Goal: Information Seeking & Learning: Learn about a topic

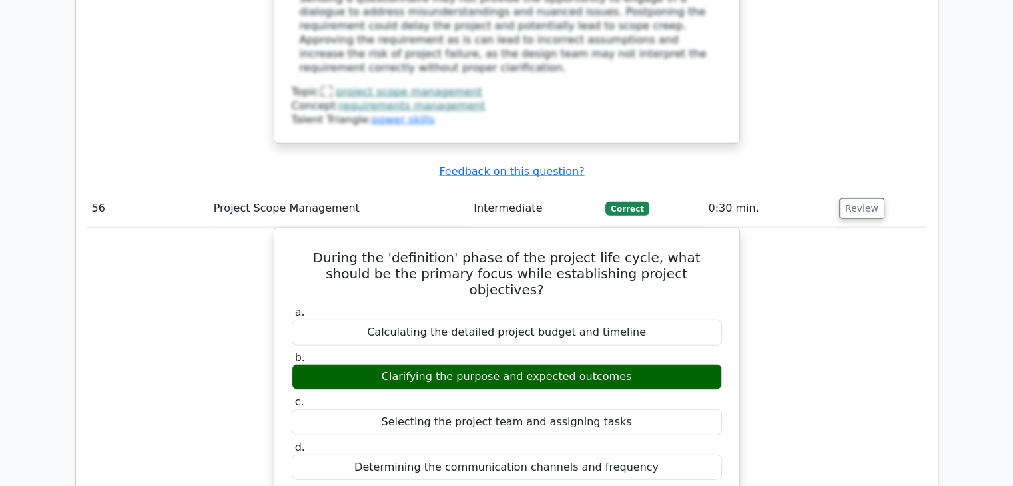
scroll to position [43606, 0]
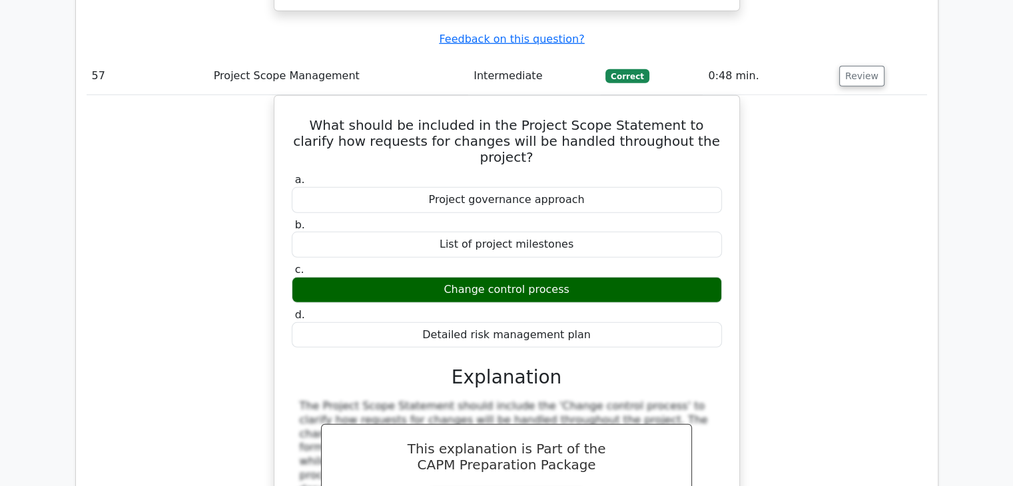
scroll to position [44405, 0]
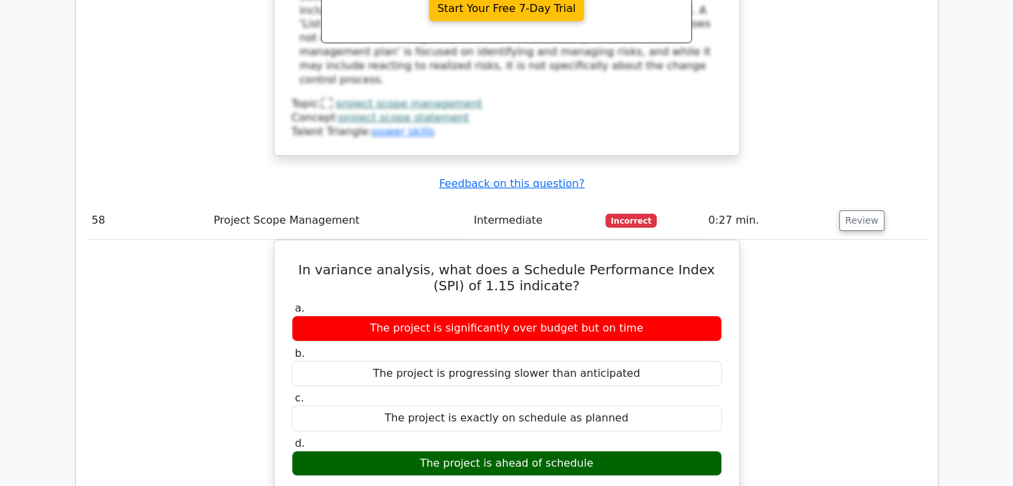
scroll to position [45204, 0]
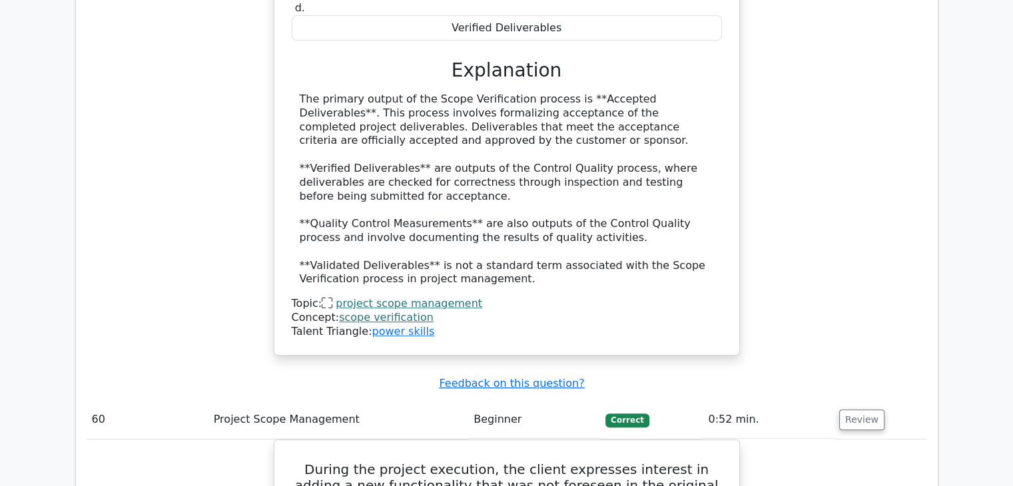
scroll to position [46069, 0]
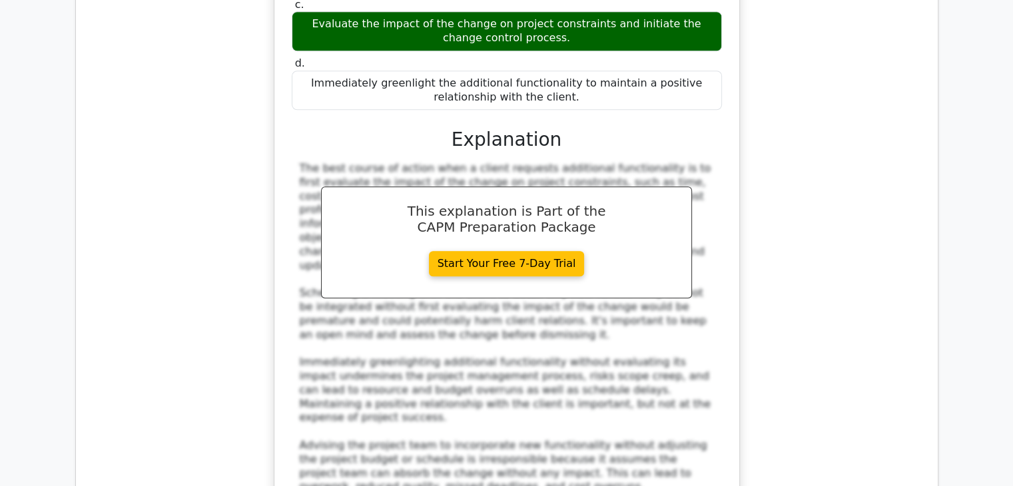
scroll to position [46868, 0]
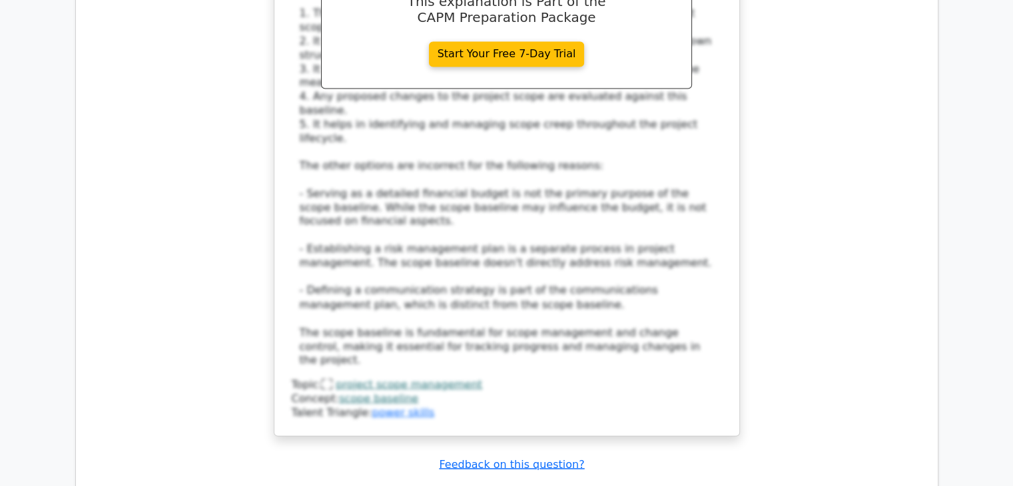
scroll to position [47800, 0]
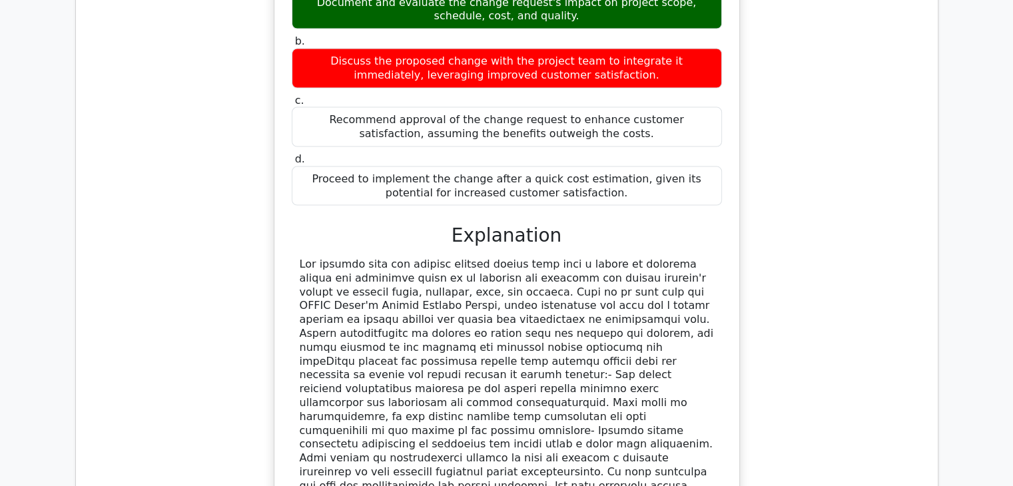
scroll to position [48532, 0]
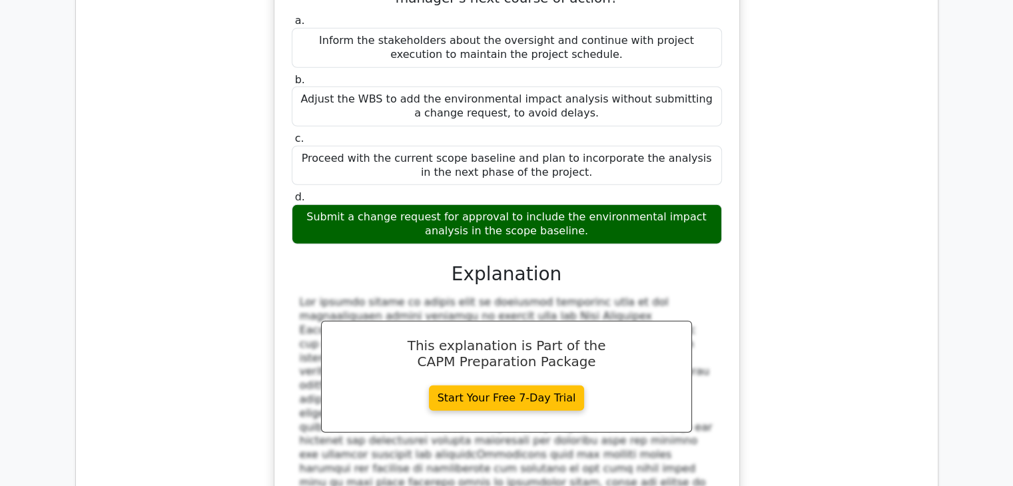
scroll to position [49265, 0]
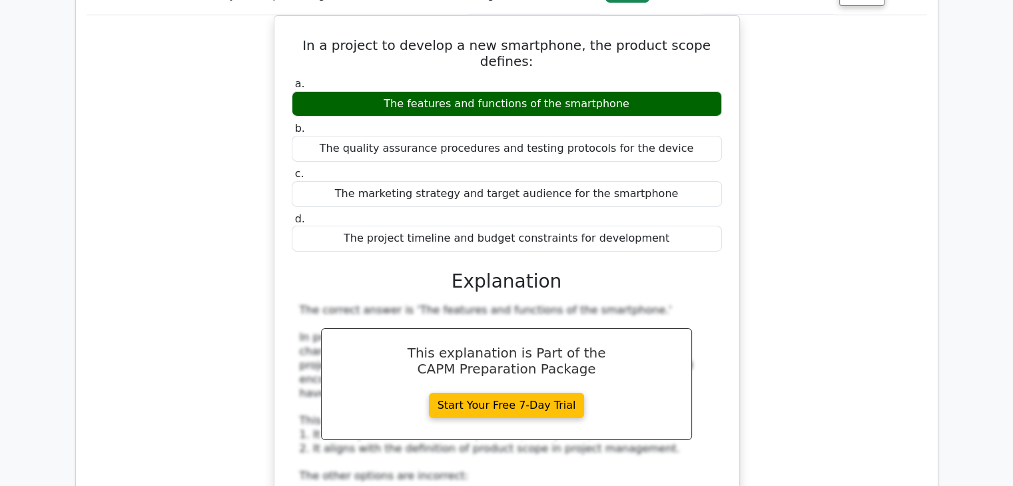
scroll to position [49997, 0]
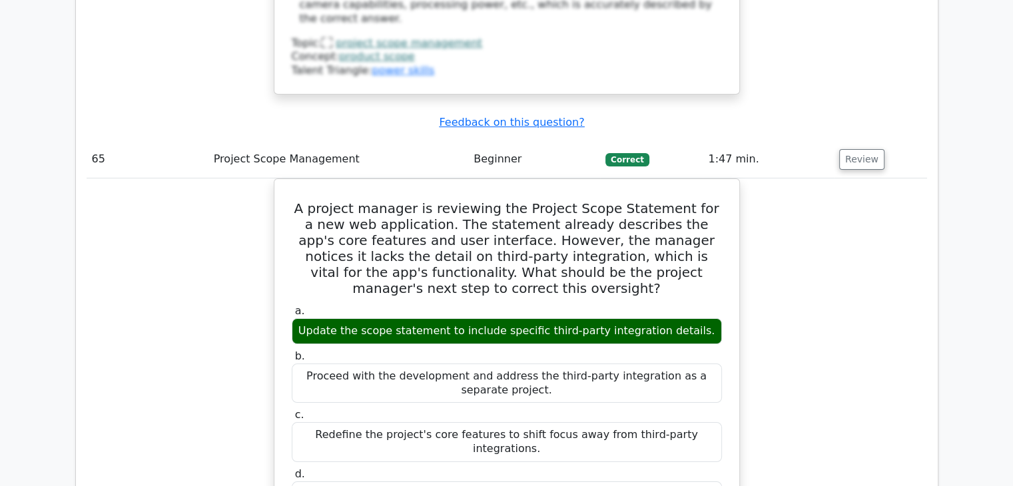
scroll to position [50663, 0]
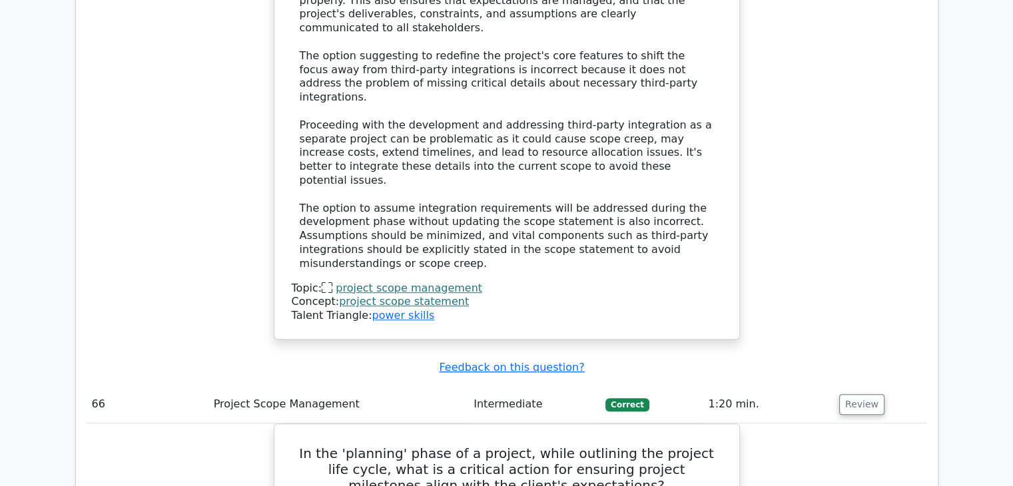
scroll to position [51329, 0]
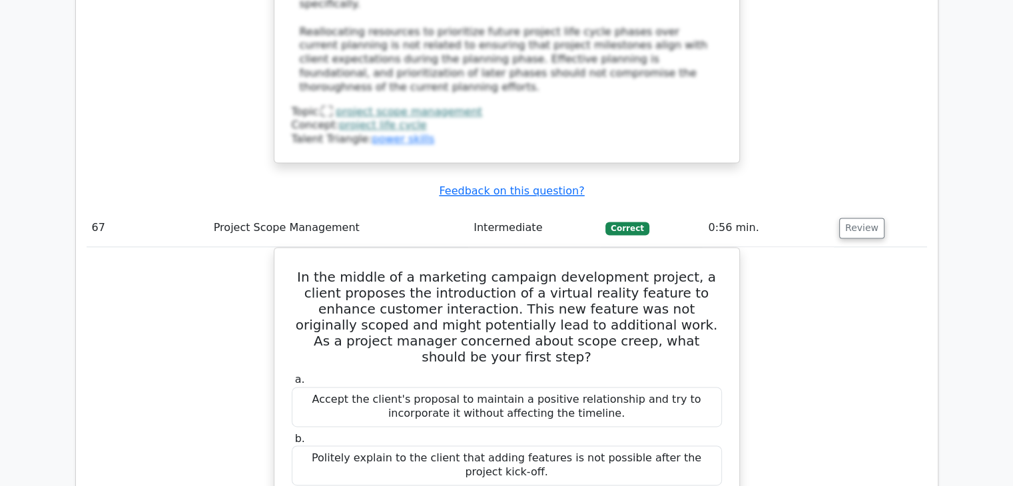
scroll to position [52194, 0]
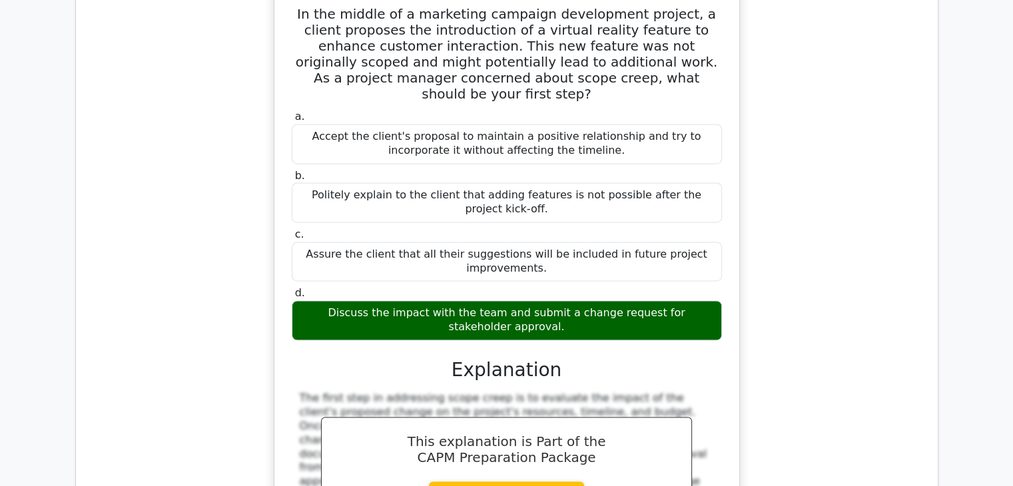
scroll to position [52593, 0]
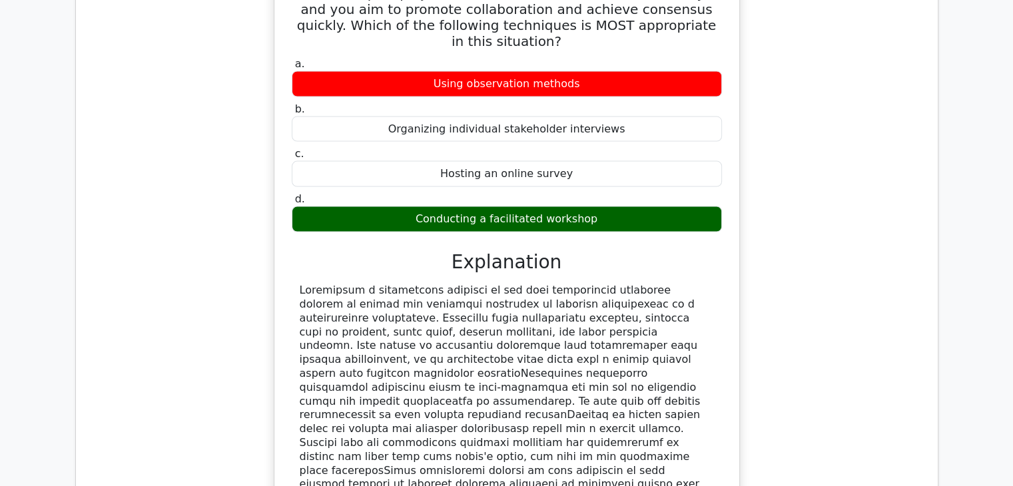
scroll to position [53392, 0]
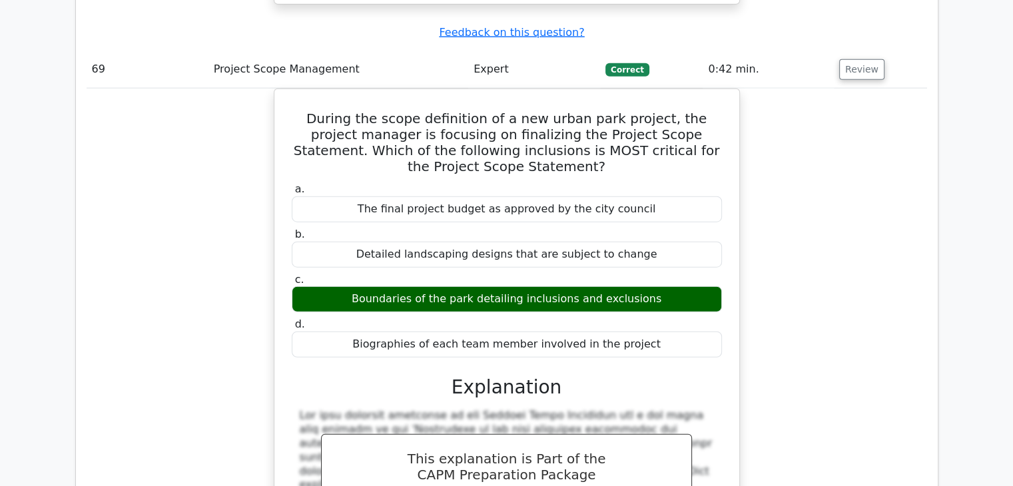
scroll to position [54125, 0]
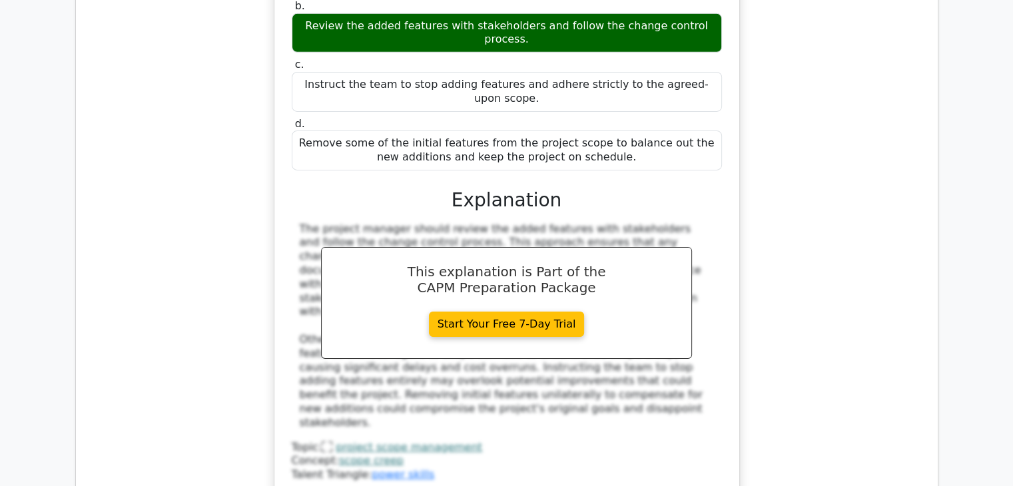
scroll to position [54990, 0]
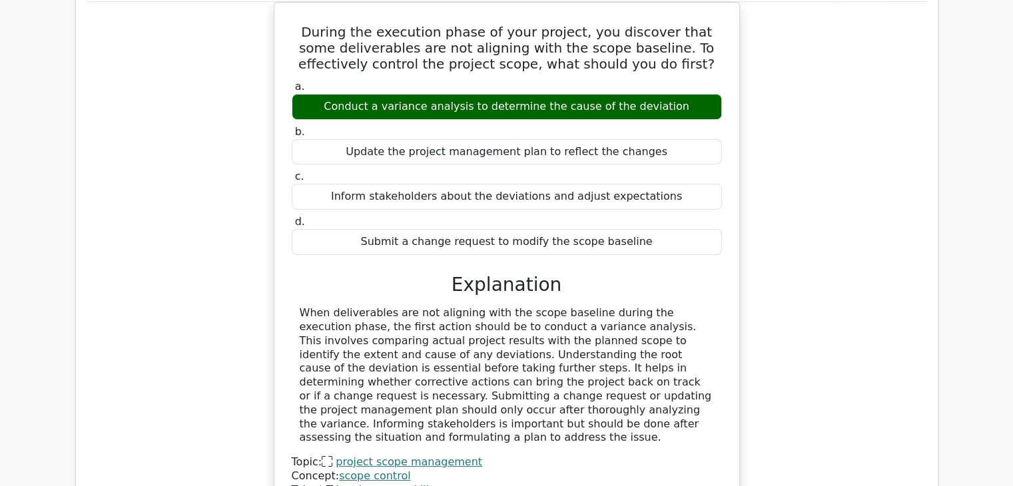
scroll to position [55589, 0]
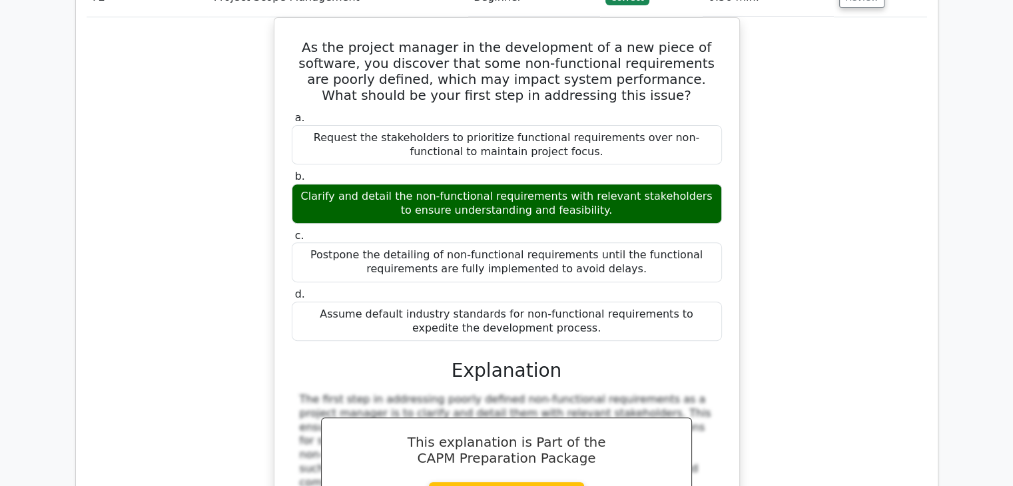
scroll to position [56255, 0]
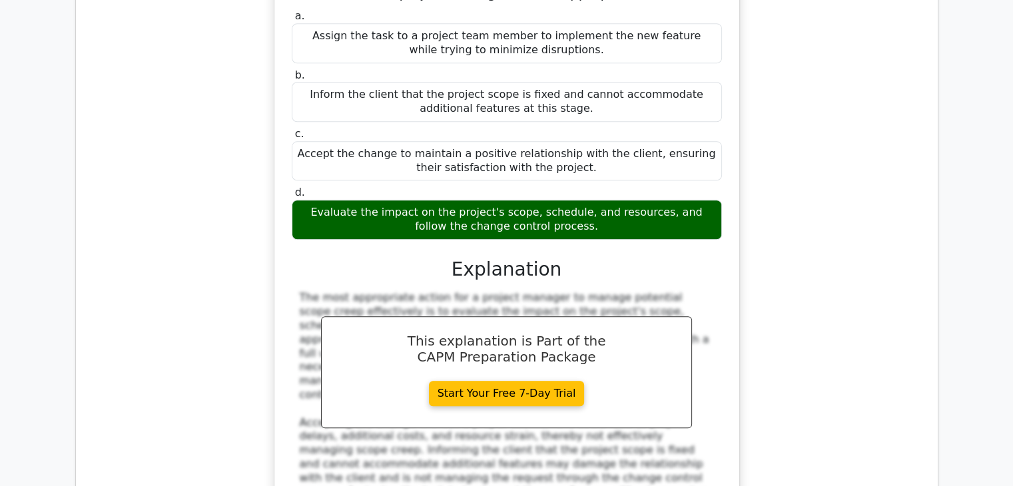
scroll to position [57120, 0]
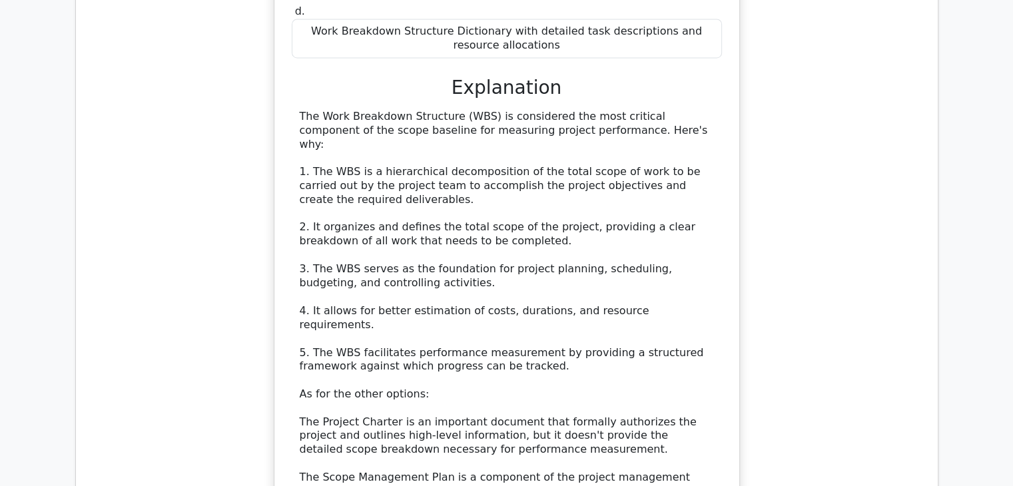
scroll to position [57919, 0]
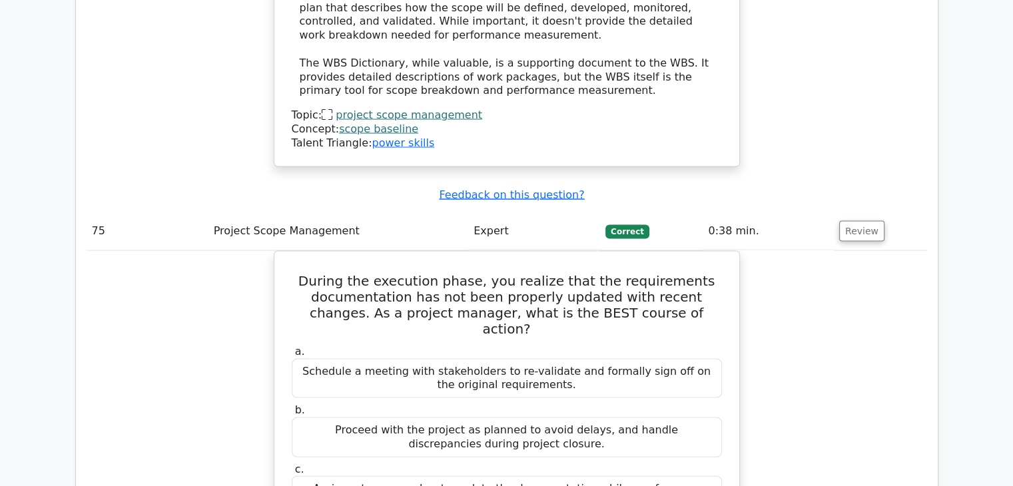
scroll to position [58452, 0]
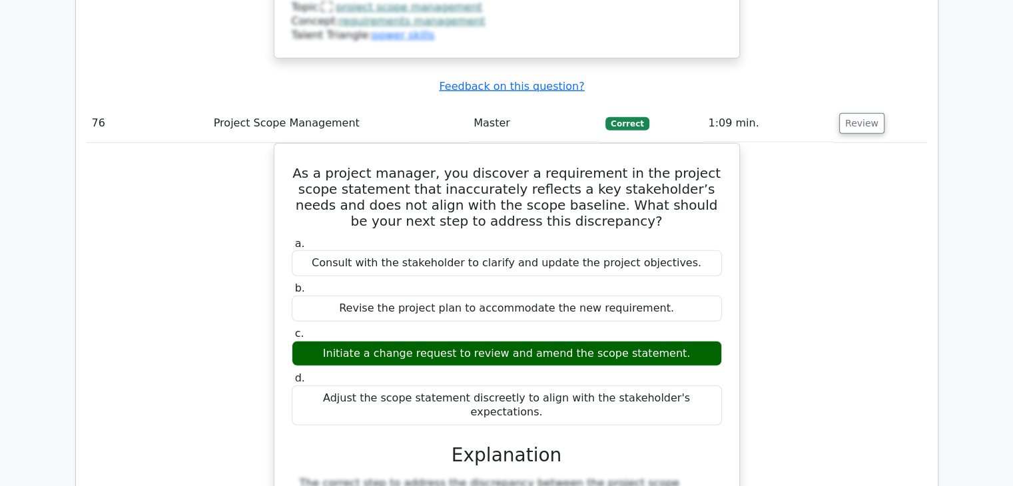
scroll to position [59184, 0]
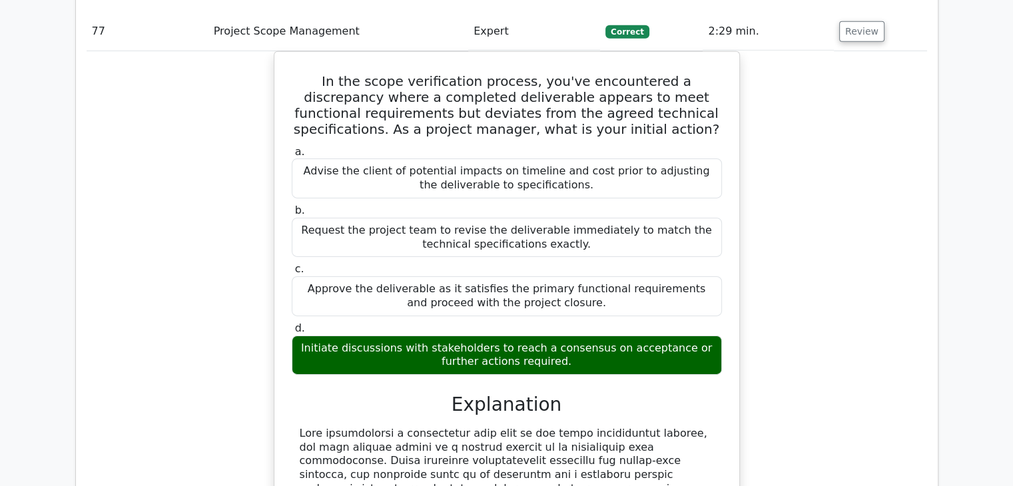
scroll to position [59983, 0]
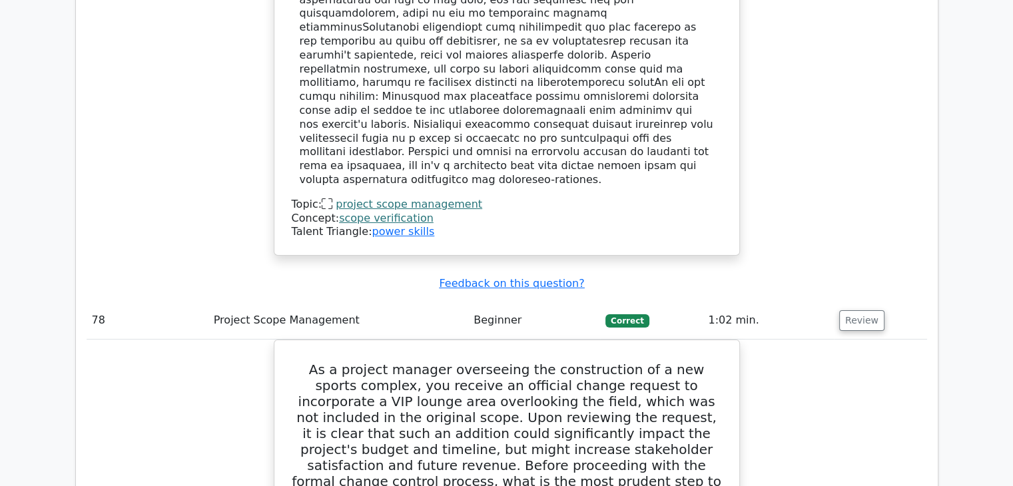
scroll to position [60516, 0]
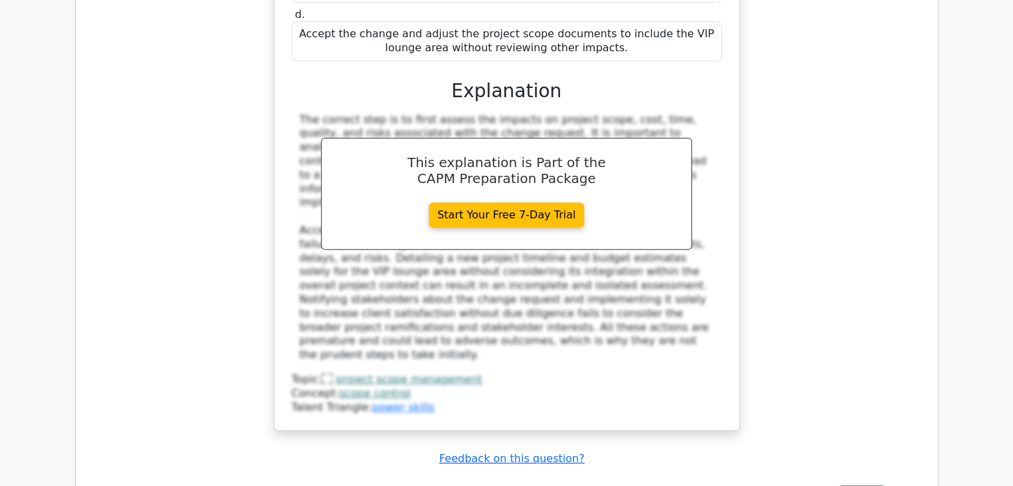
scroll to position [61181, 0]
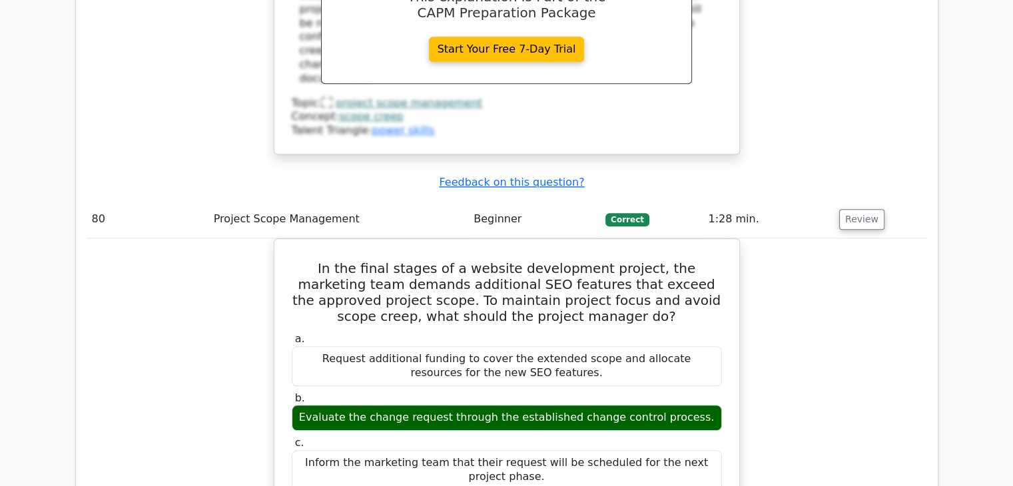
scroll to position [62047, 0]
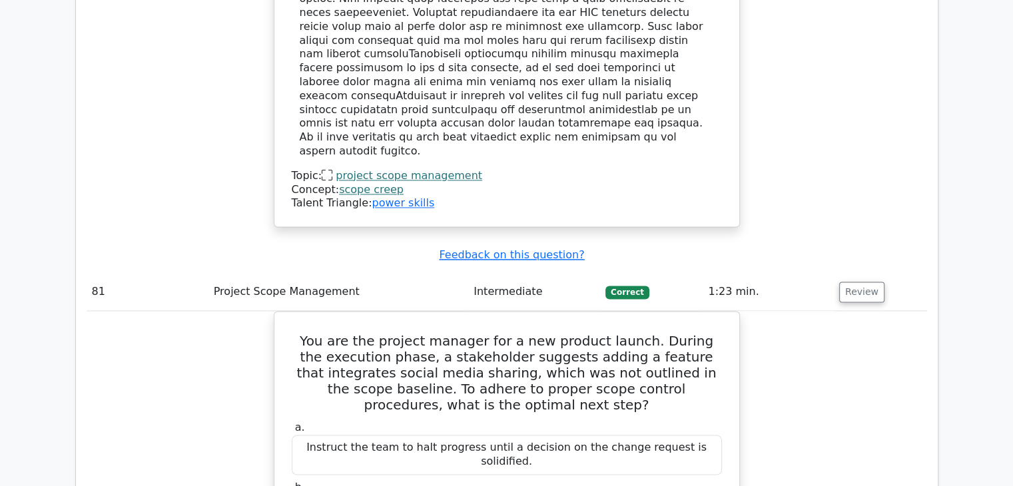
scroll to position [62846, 0]
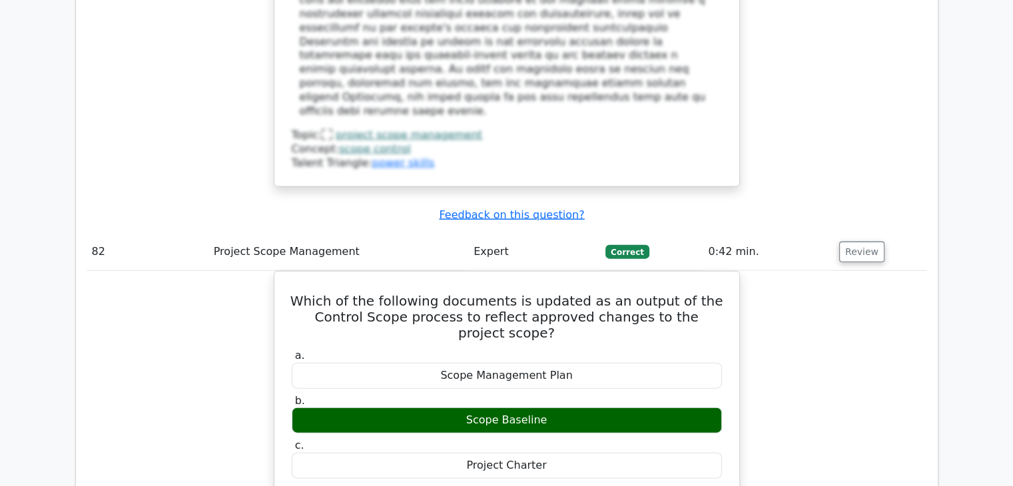
scroll to position [63645, 0]
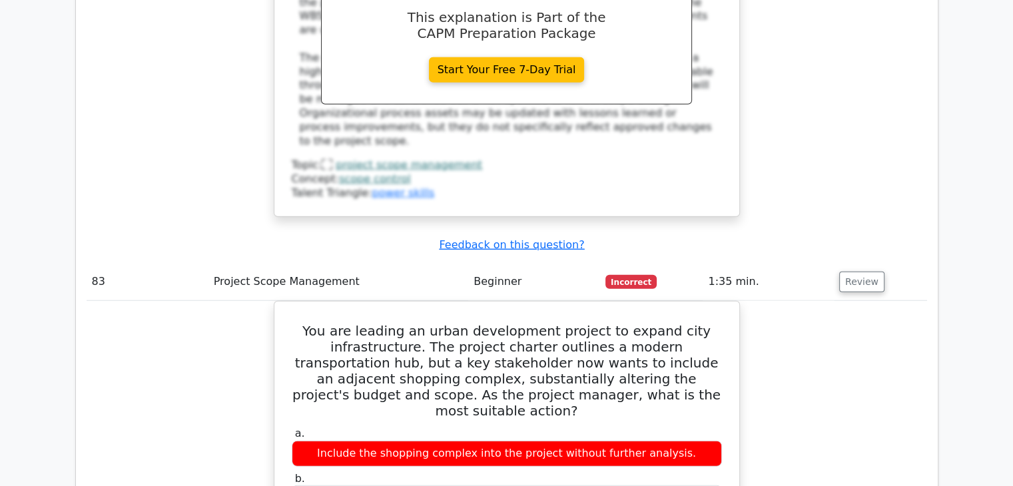
scroll to position [64310, 0]
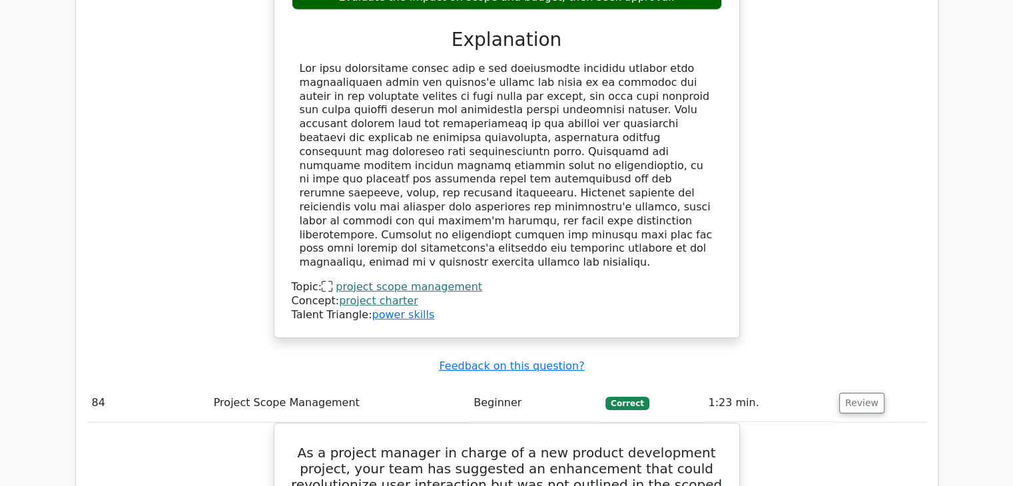
scroll to position [64843, 0]
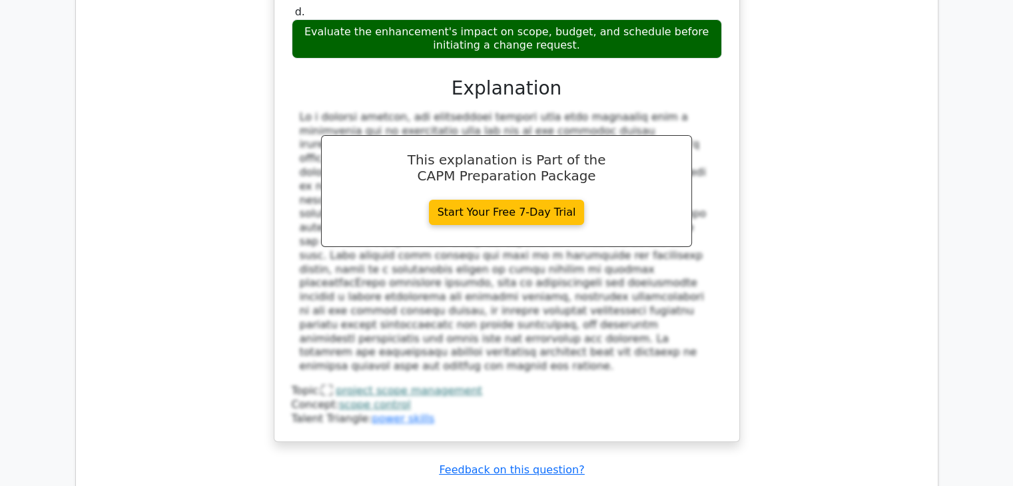
scroll to position [65575, 0]
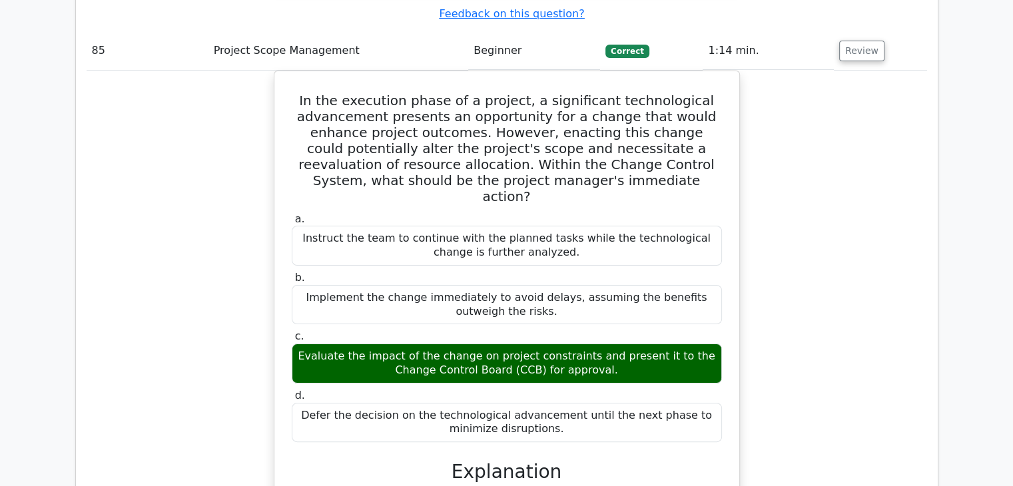
scroll to position [66041, 0]
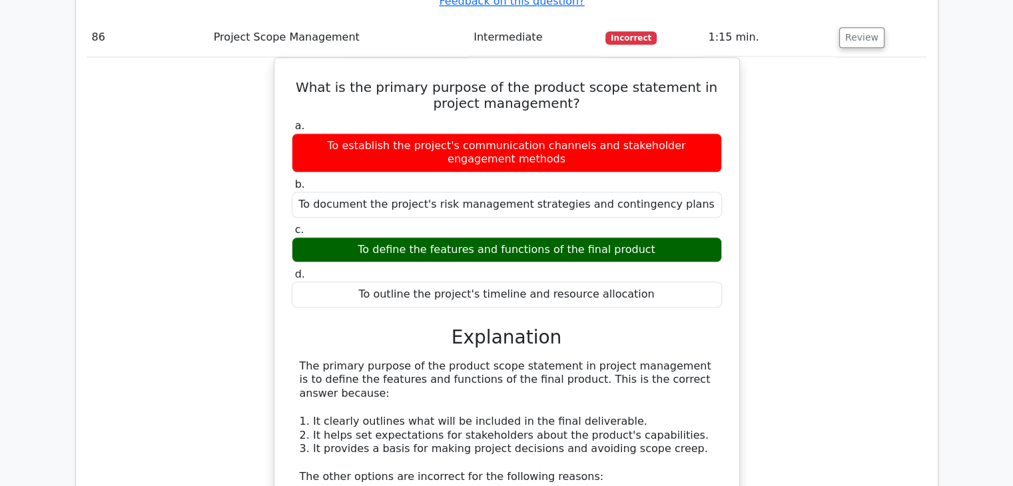
scroll to position [66840, 0]
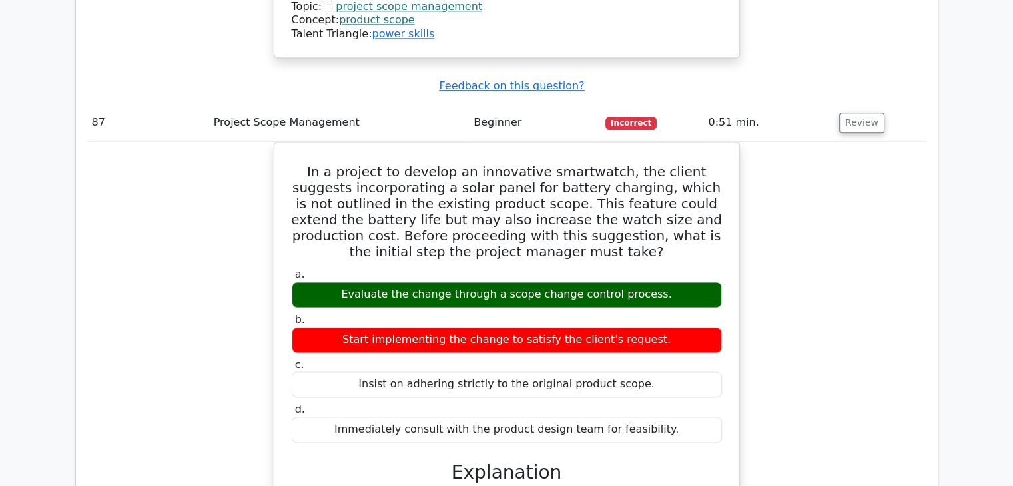
scroll to position [67639, 0]
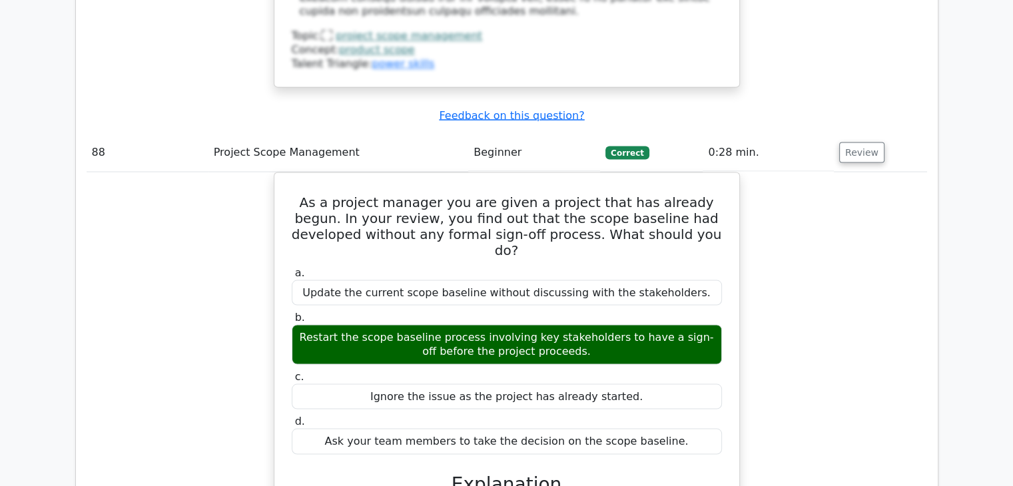
scroll to position [68305, 0]
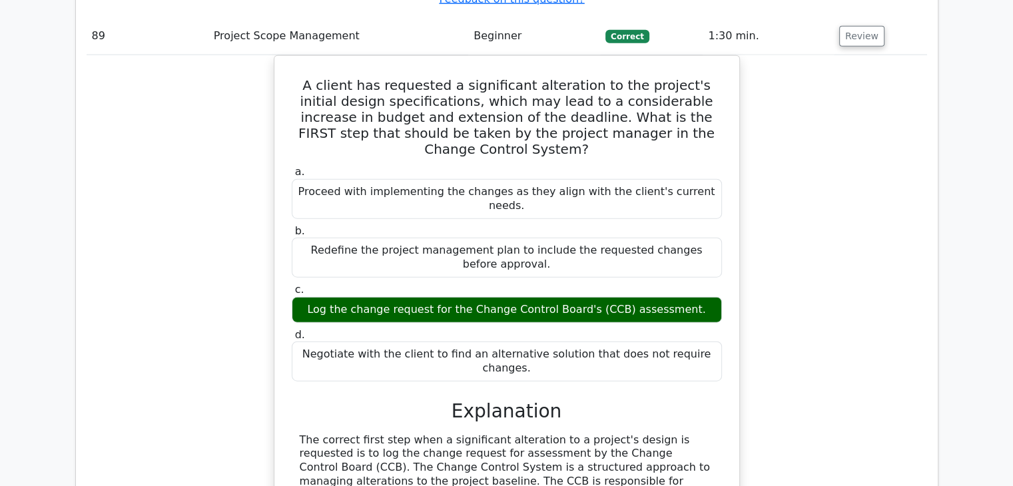
scroll to position [69104, 0]
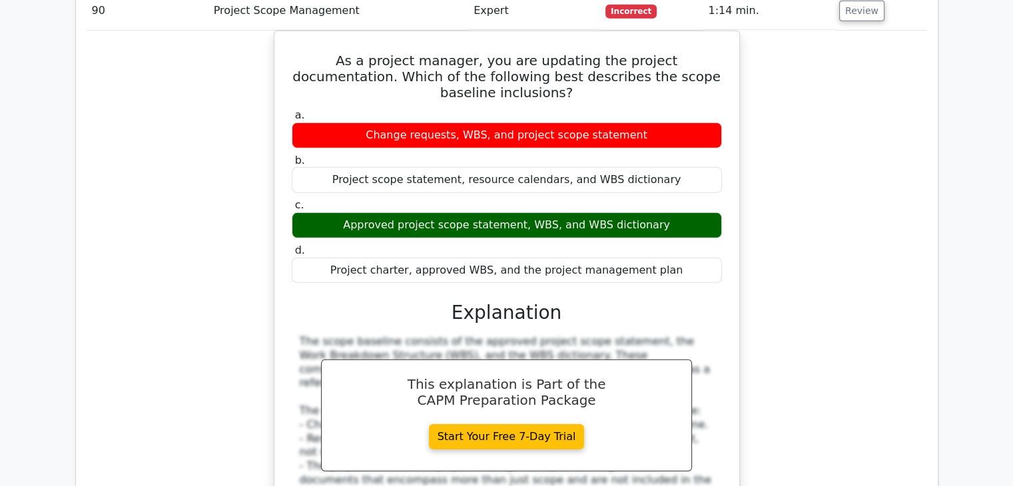
scroll to position [69836, 0]
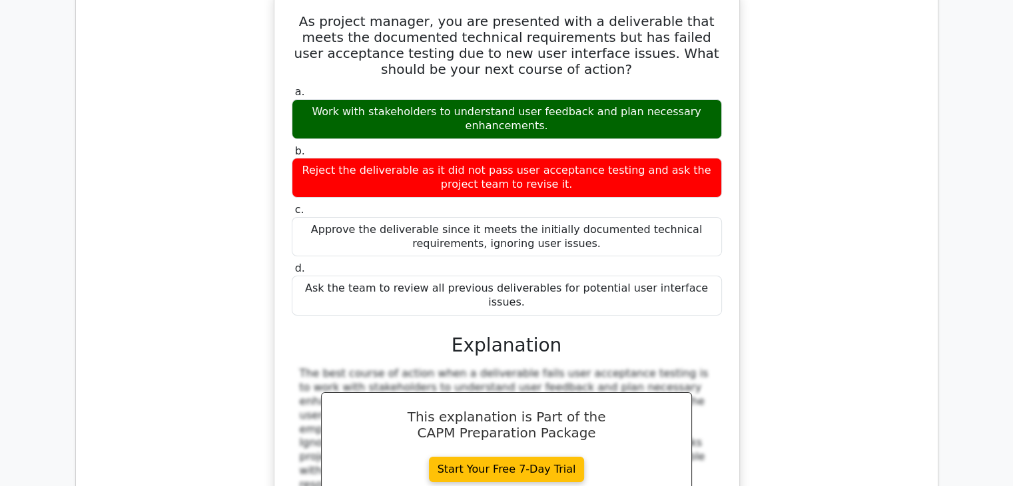
scroll to position [70568, 0]
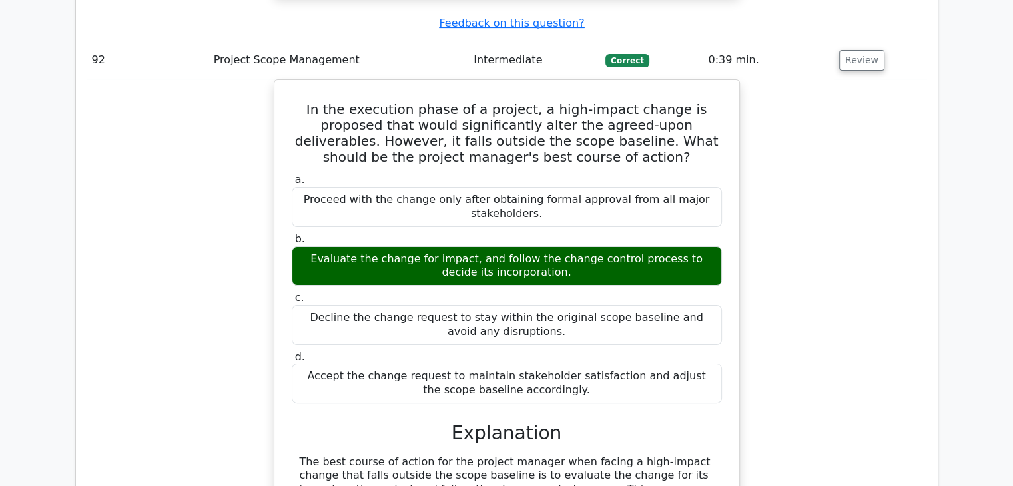
scroll to position [71168, 0]
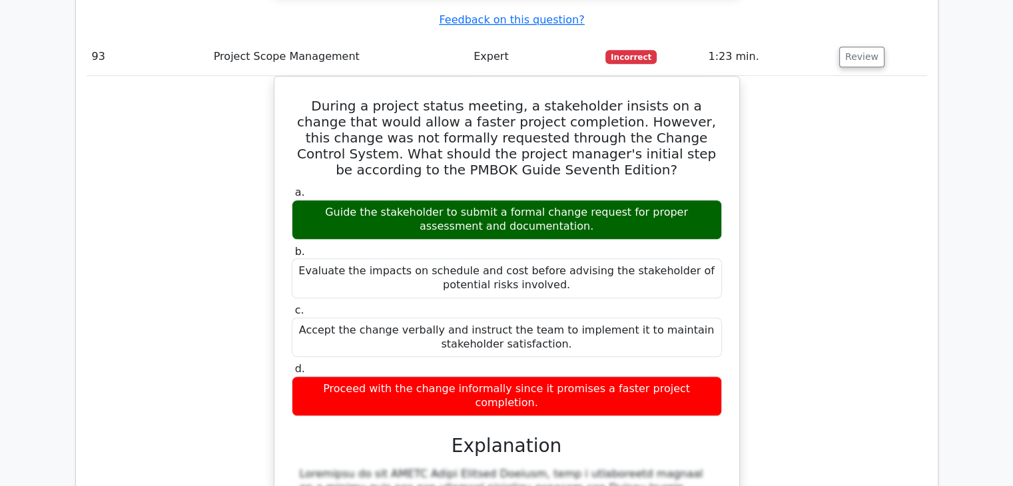
scroll to position [72033, 0]
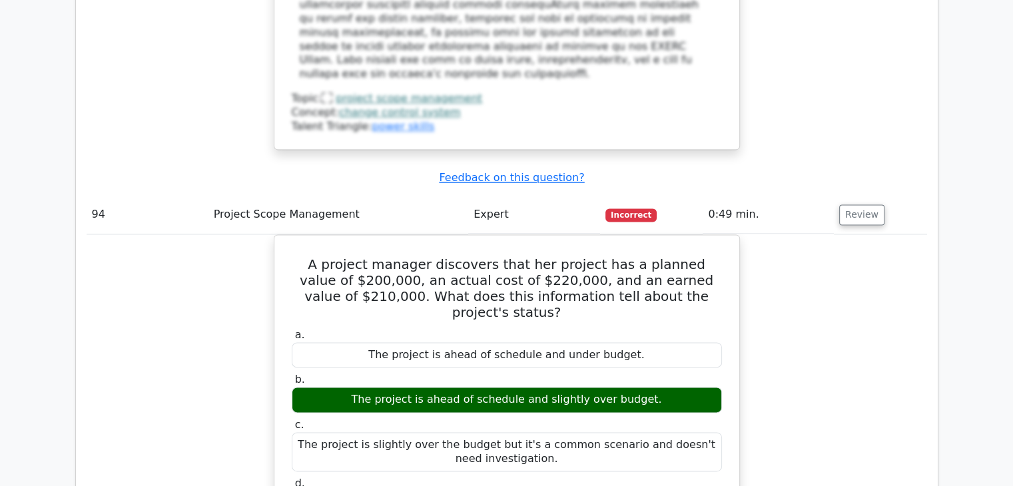
scroll to position [72765, 0]
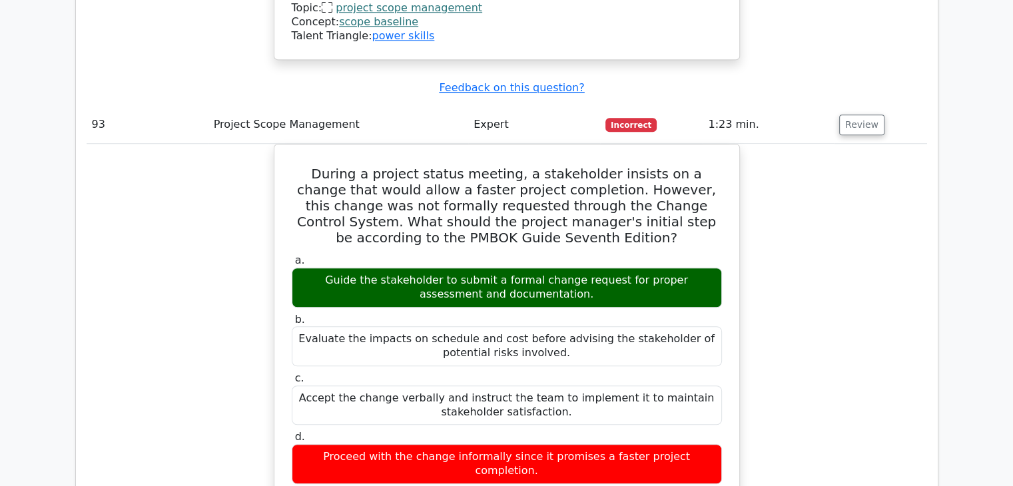
scroll to position [71900, 0]
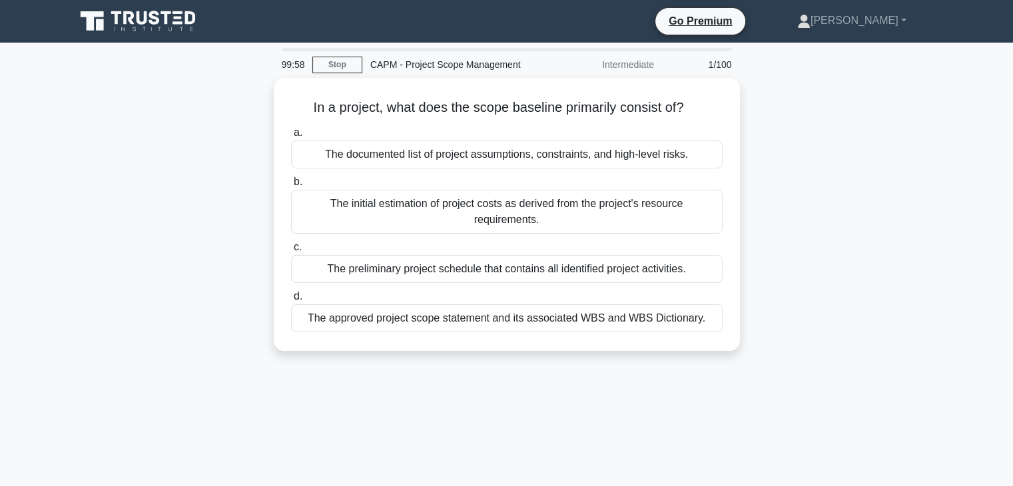
click at [180, 17] on icon at bounding box center [178, 18] width 8 height 3
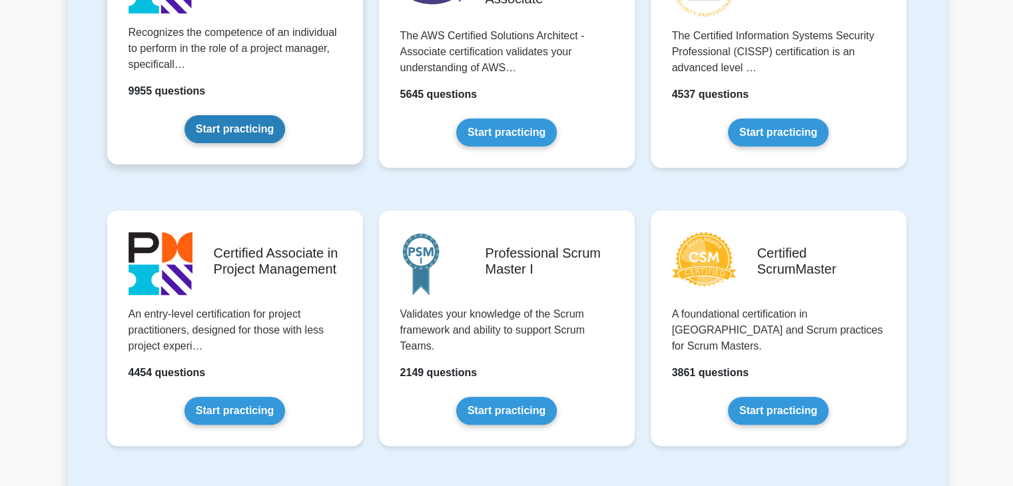
scroll to position [399, 0]
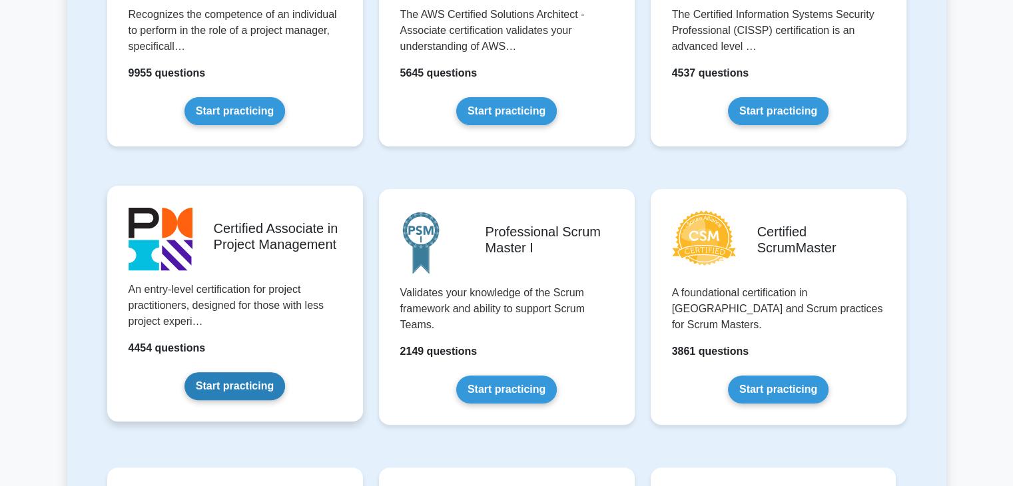
click at [247, 388] on link "Start practicing" at bounding box center [234, 386] width 101 height 28
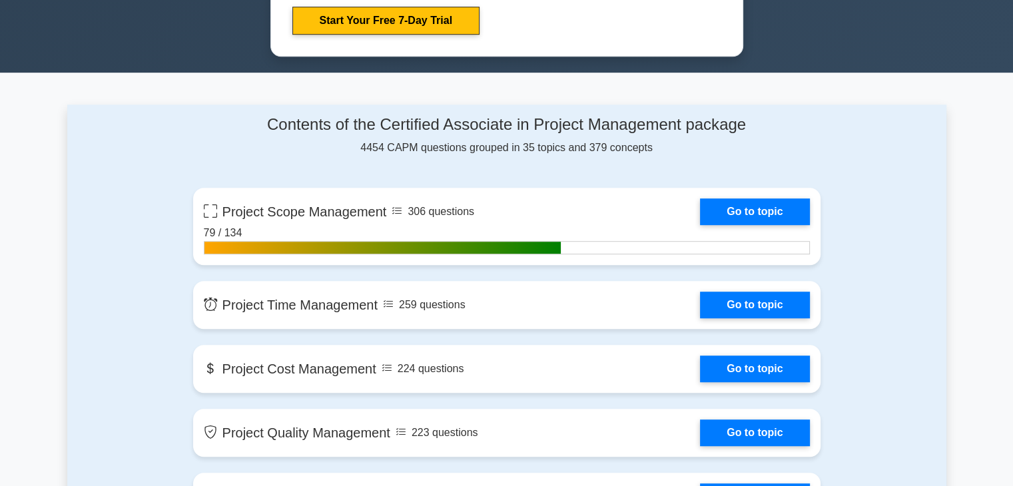
scroll to position [865, 0]
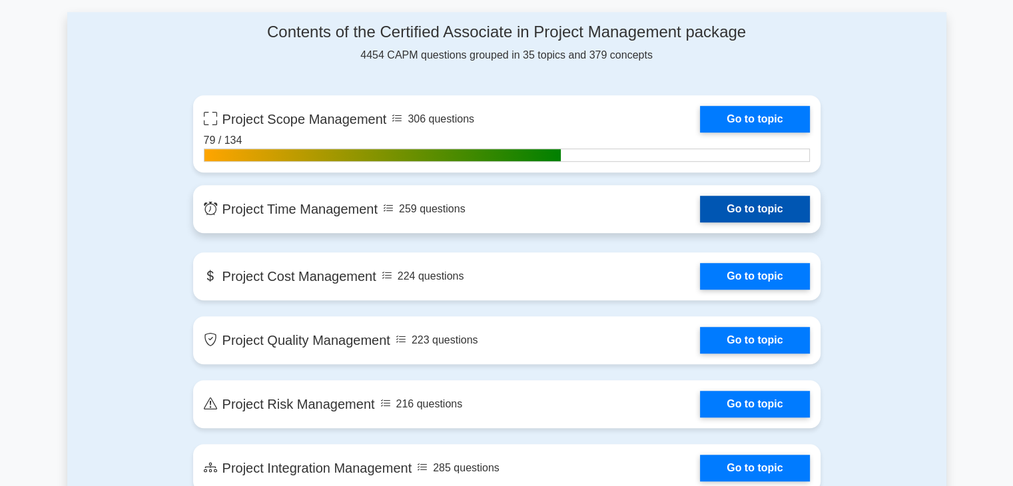
scroll to position [666, 0]
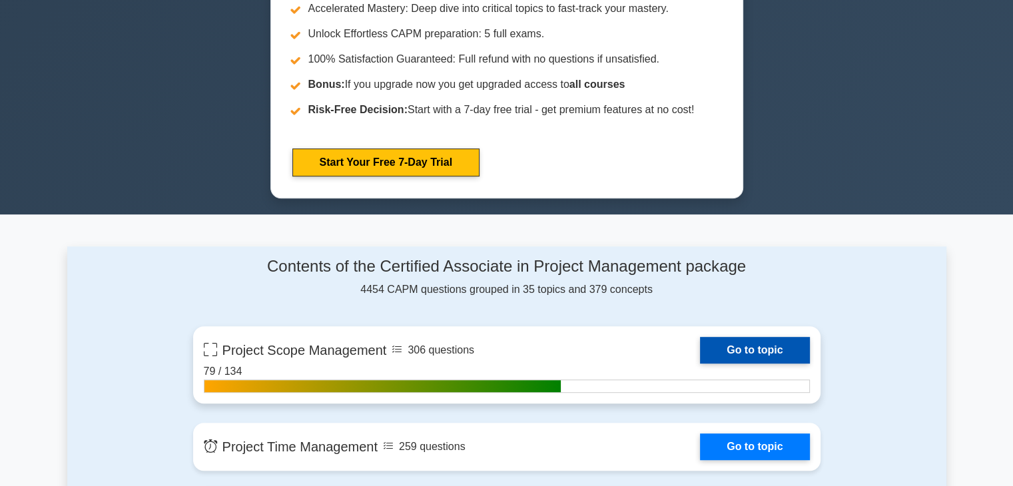
click at [700, 344] on link "Go to topic" at bounding box center [754, 350] width 109 height 27
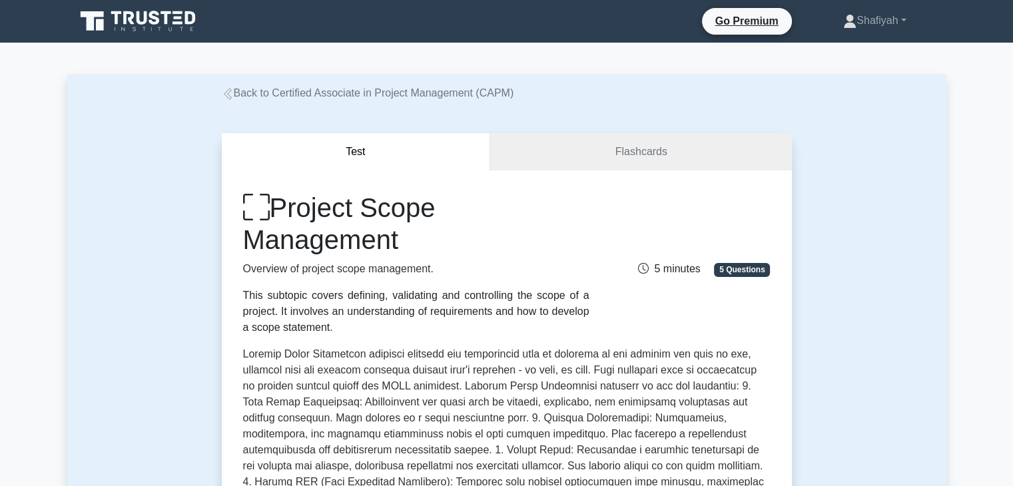
click at [226, 99] on icon at bounding box center [227, 94] width 8 height 12
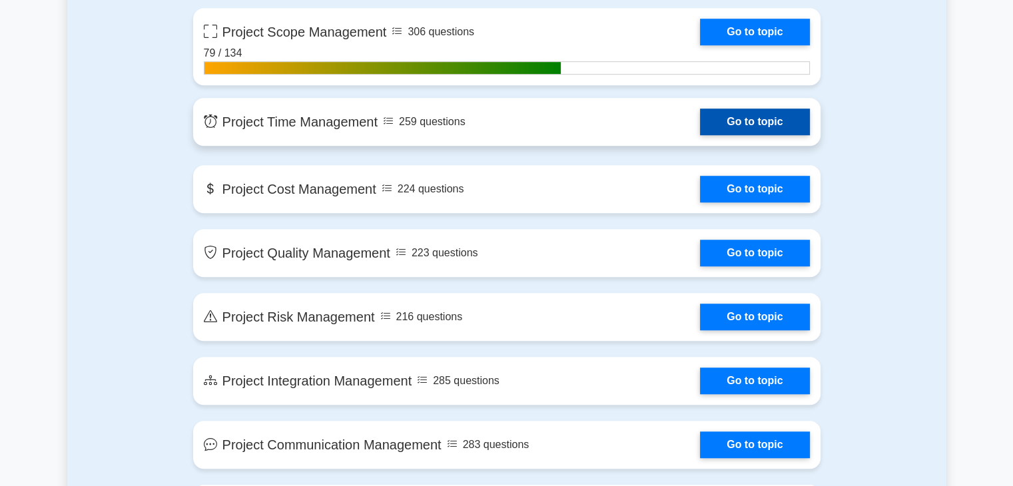
scroll to position [999, 0]
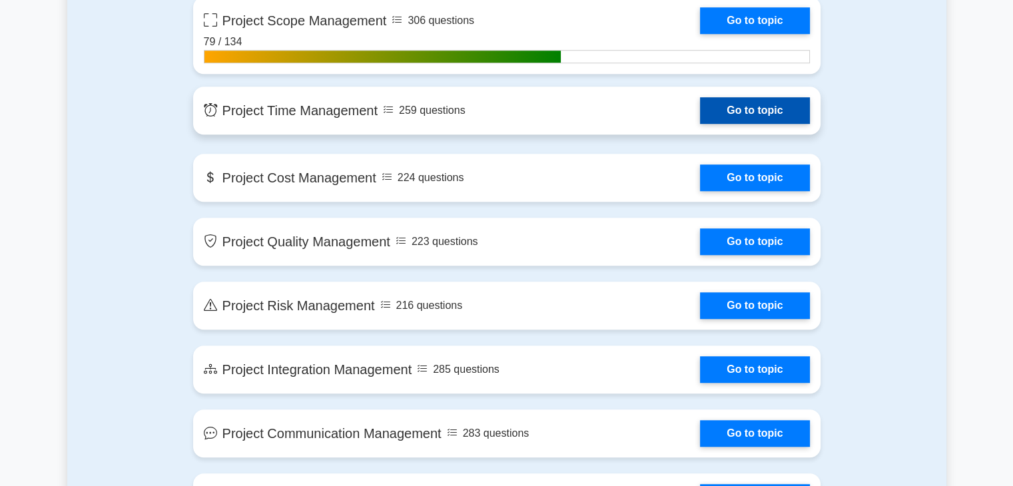
click at [700, 115] on link "Go to topic" at bounding box center [754, 110] width 109 height 27
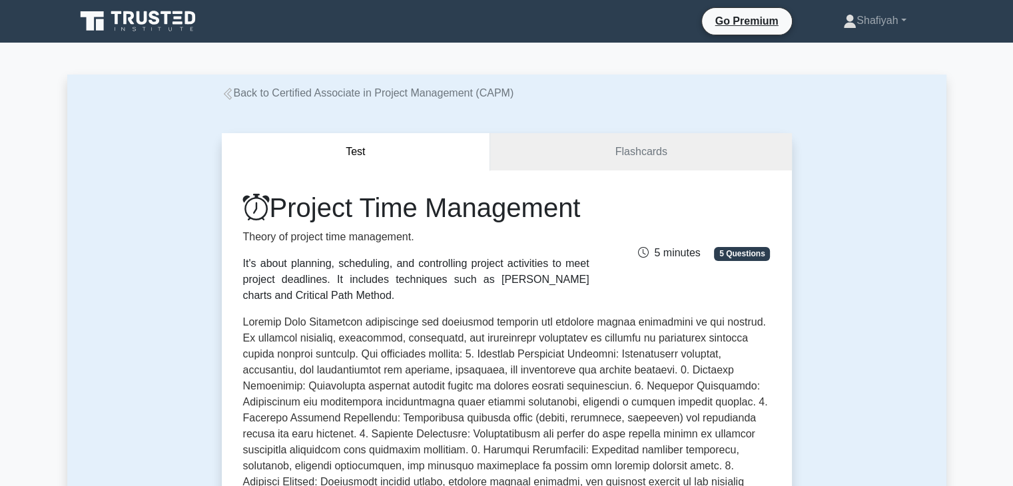
click at [237, 94] on link "Back to Certified Associate in Project Management (CAPM)" at bounding box center [368, 92] width 292 height 11
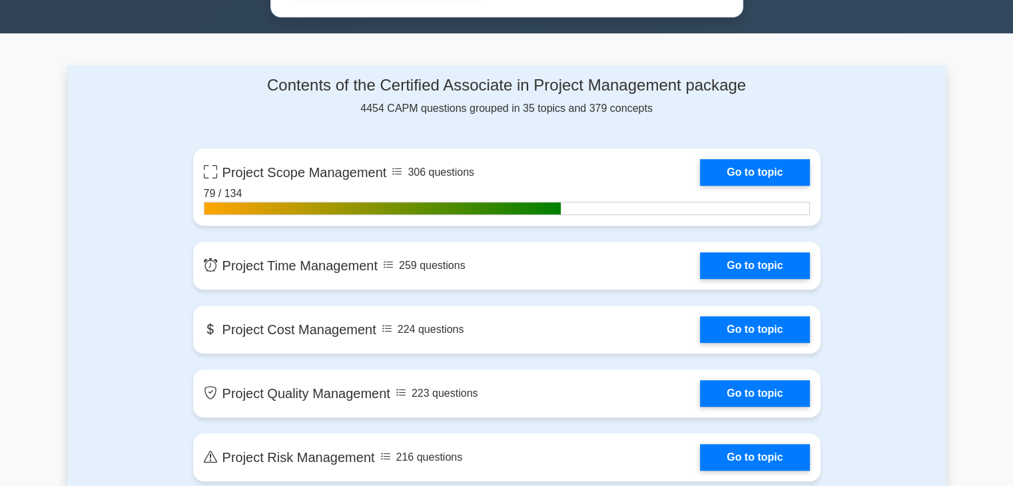
scroll to position [932, 0]
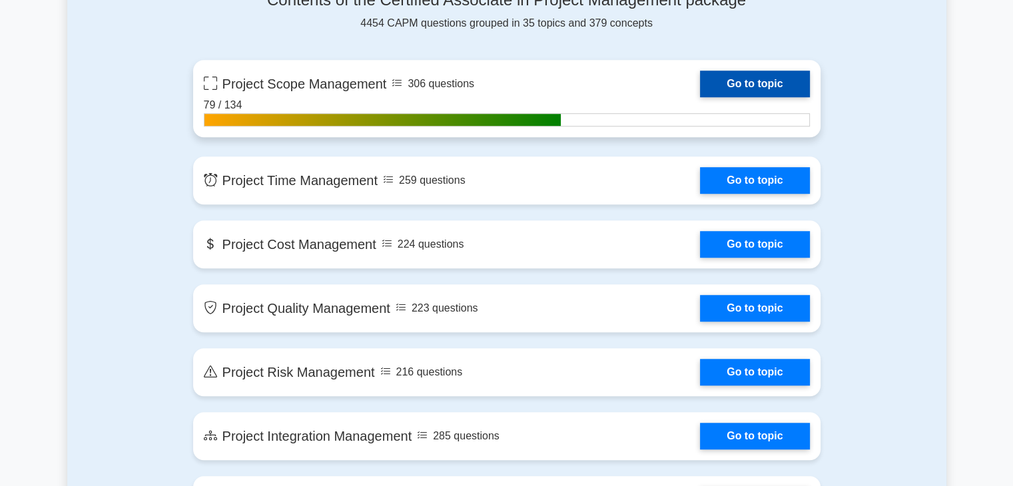
click at [700, 88] on link "Go to topic" at bounding box center [754, 84] width 109 height 27
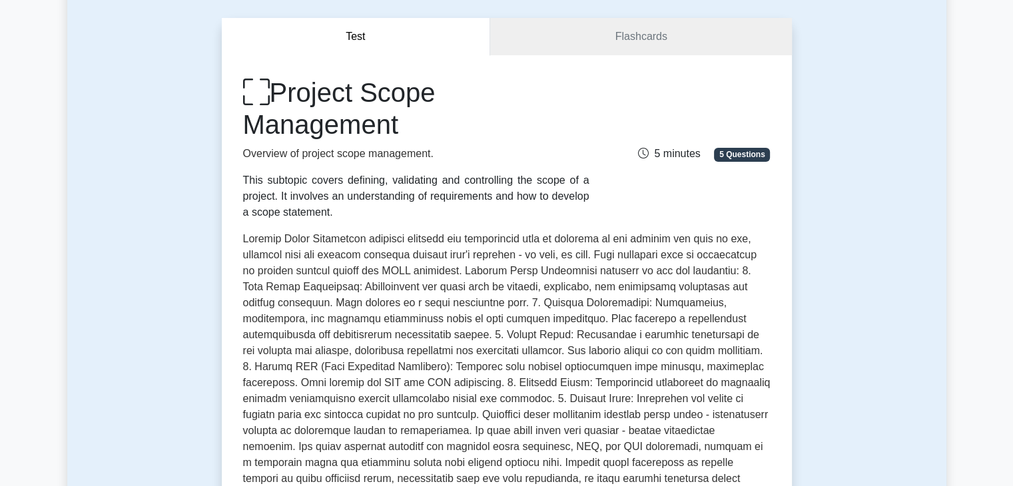
scroll to position [200, 0]
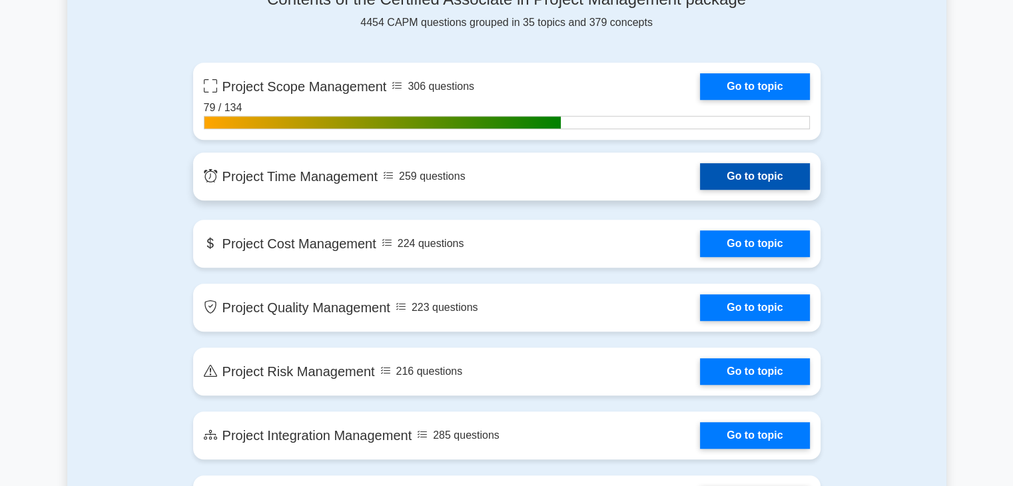
click at [700, 172] on link "Go to topic" at bounding box center [754, 176] width 109 height 27
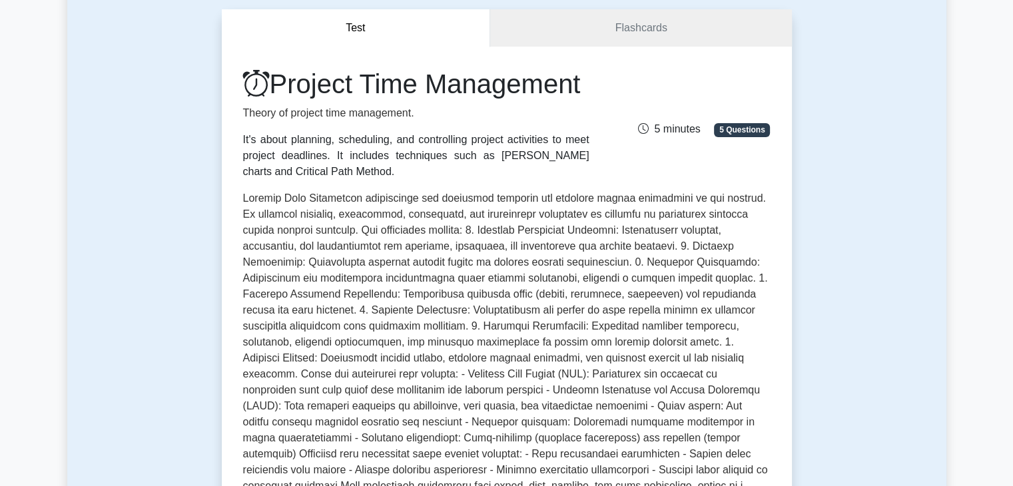
scroll to position [133, 0]
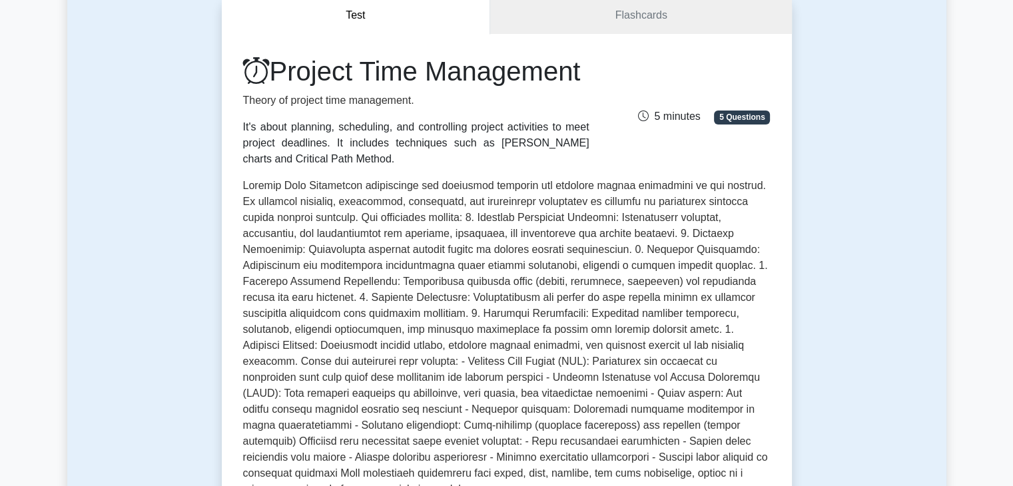
click at [447, 352] on p at bounding box center [506, 340] width 527 height 325
click at [450, 352] on p at bounding box center [506, 340] width 527 height 325
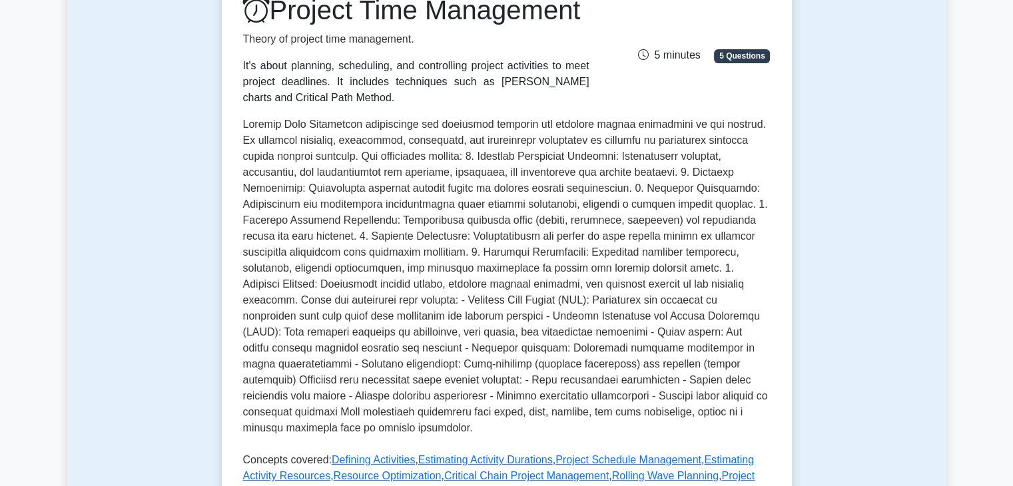
scroll to position [194, 0]
click at [395, 331] on p at bounding box center [506, 279] width 527 height 325
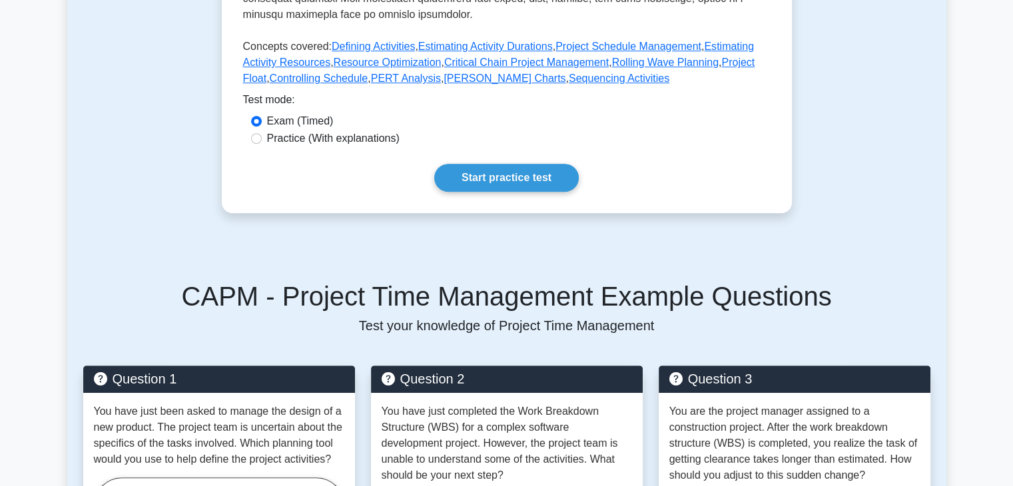
scroll to position [620, 0]
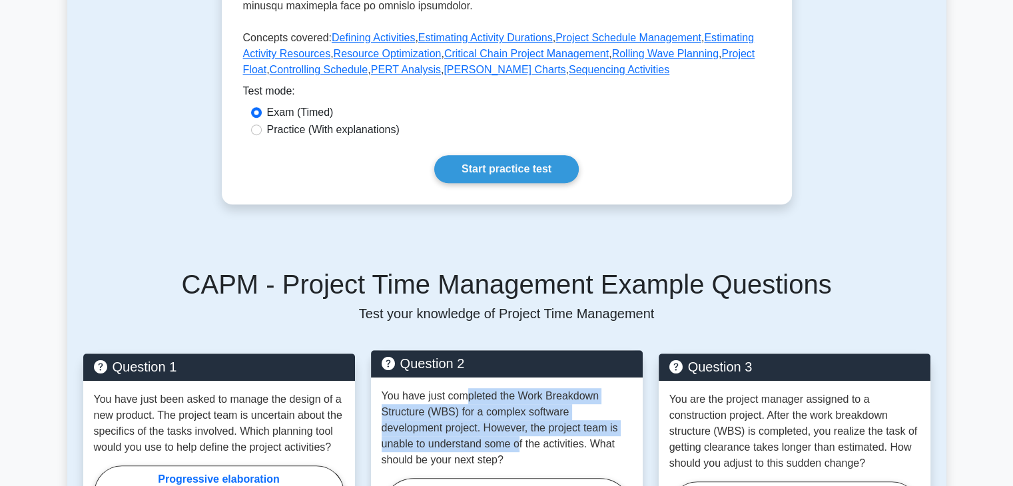
click at [470, 461] on p "You have just completed the Work Breakdown Structure (WBS) for a complex softwa…" at bounding box center [506, 428] width 250 height 80
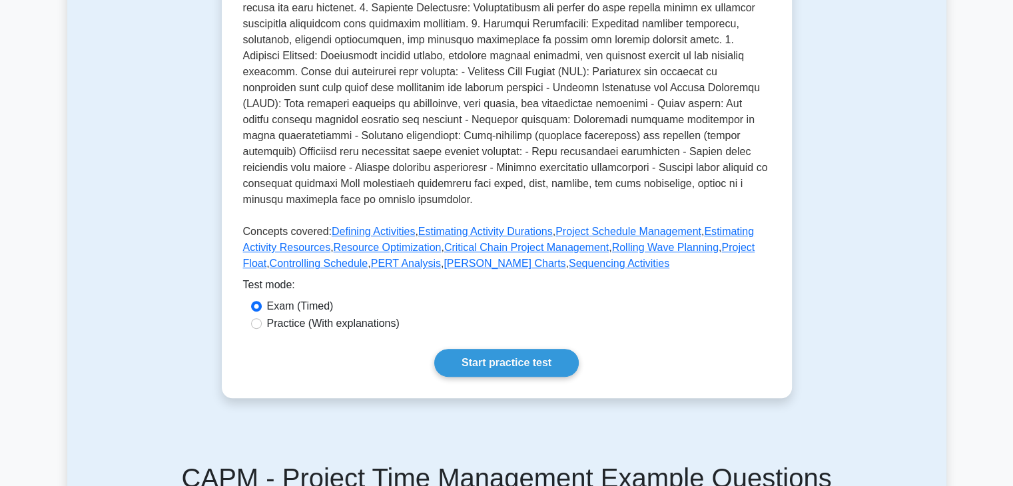
scroll to position [426, 0]
